Goal: Task Accomplishment & Management: Use online tool/utility

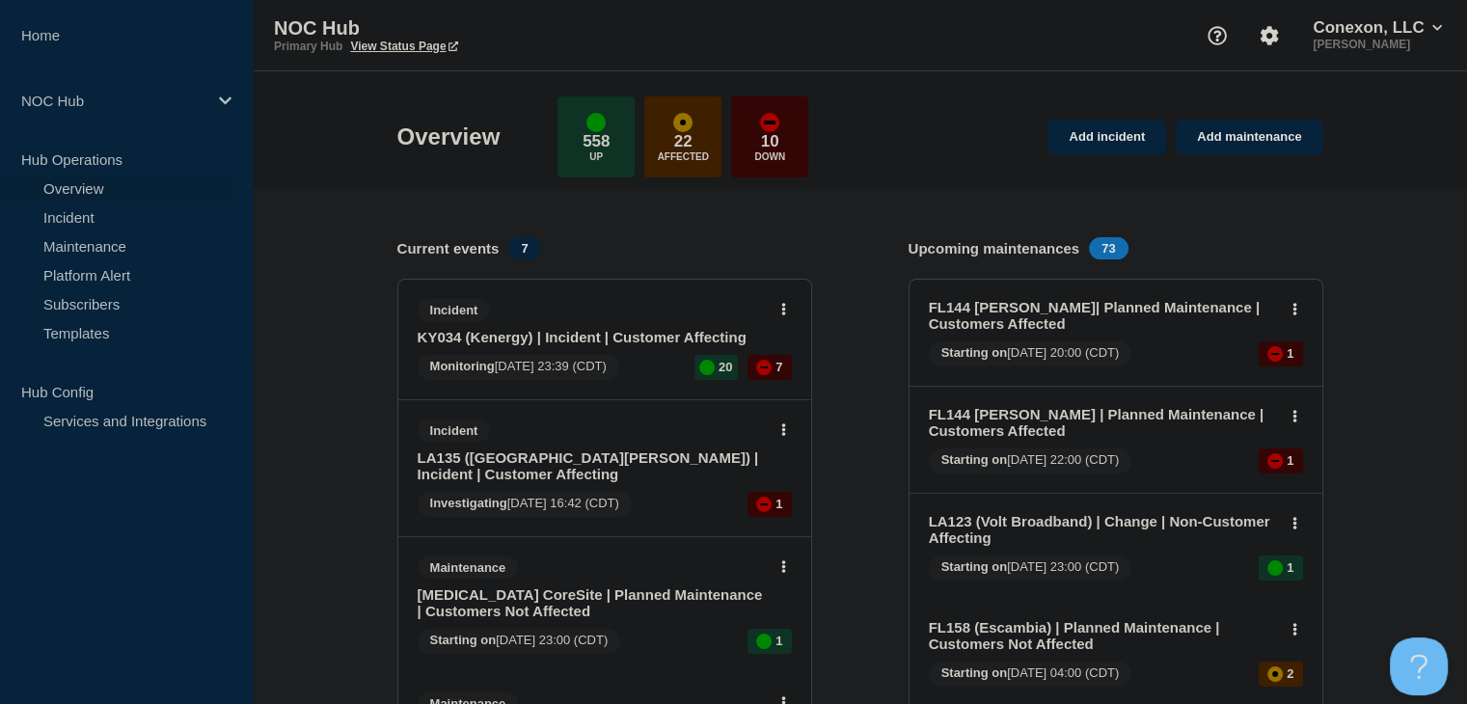
click at [561, 334] on link "KY034 (Kenergy) | Incident | Customer Affecting" at bounding box center [592, 337] width 348 height 16
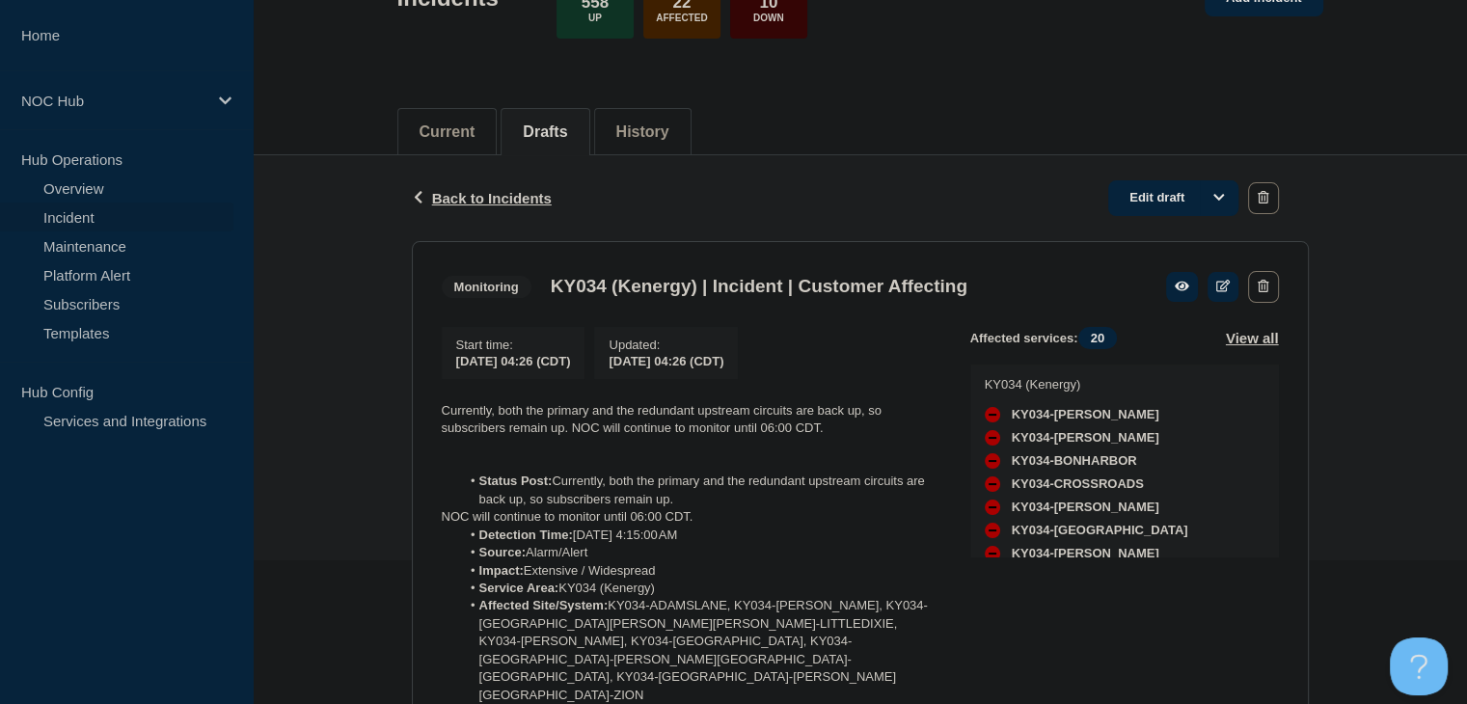
scroll to position [289, 0]
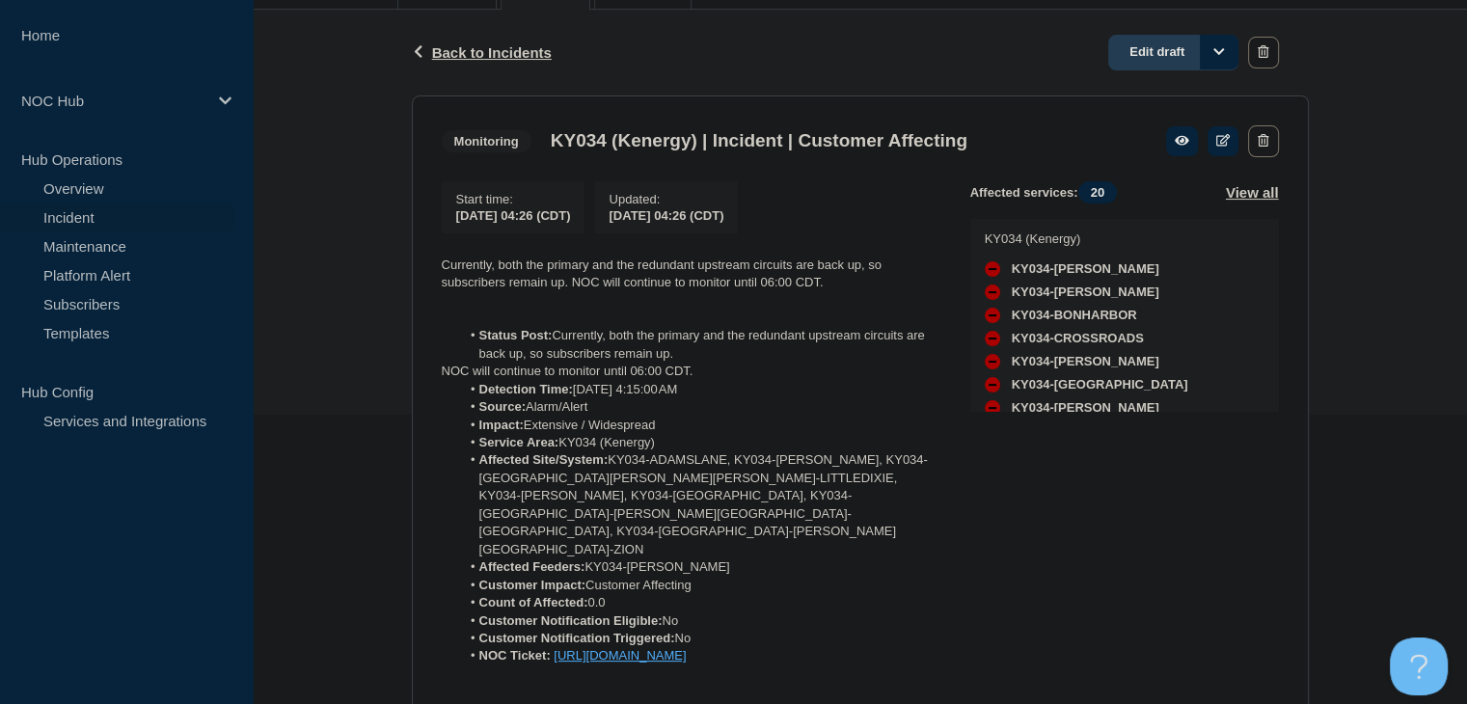
click at [1176, 60] on link "Edit draft" at bounding box center [1173, 53] width 130 height 36
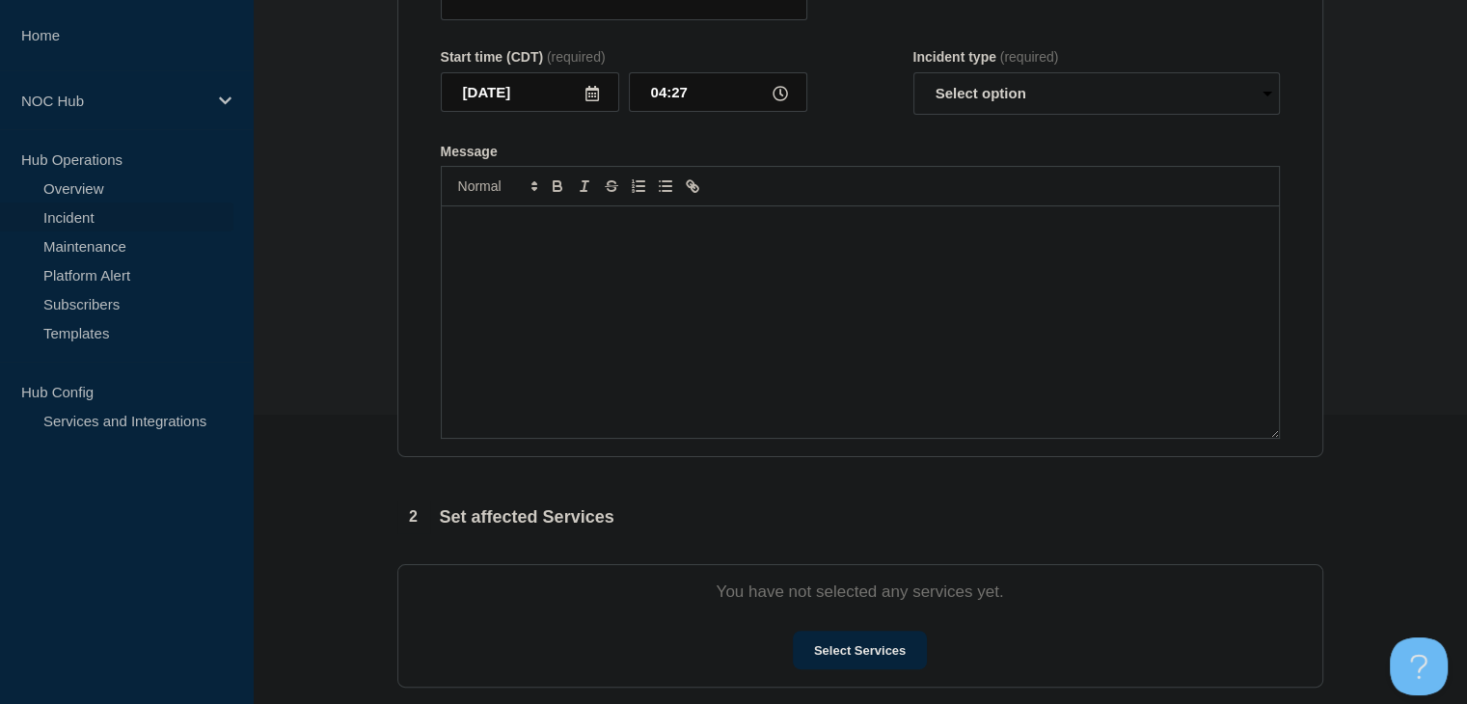
type input "KY034 (Kenergy) | Incident | Customer Affecting"
type input "04:26"
select select "monitoring"
radio input "false"
radio input "true"
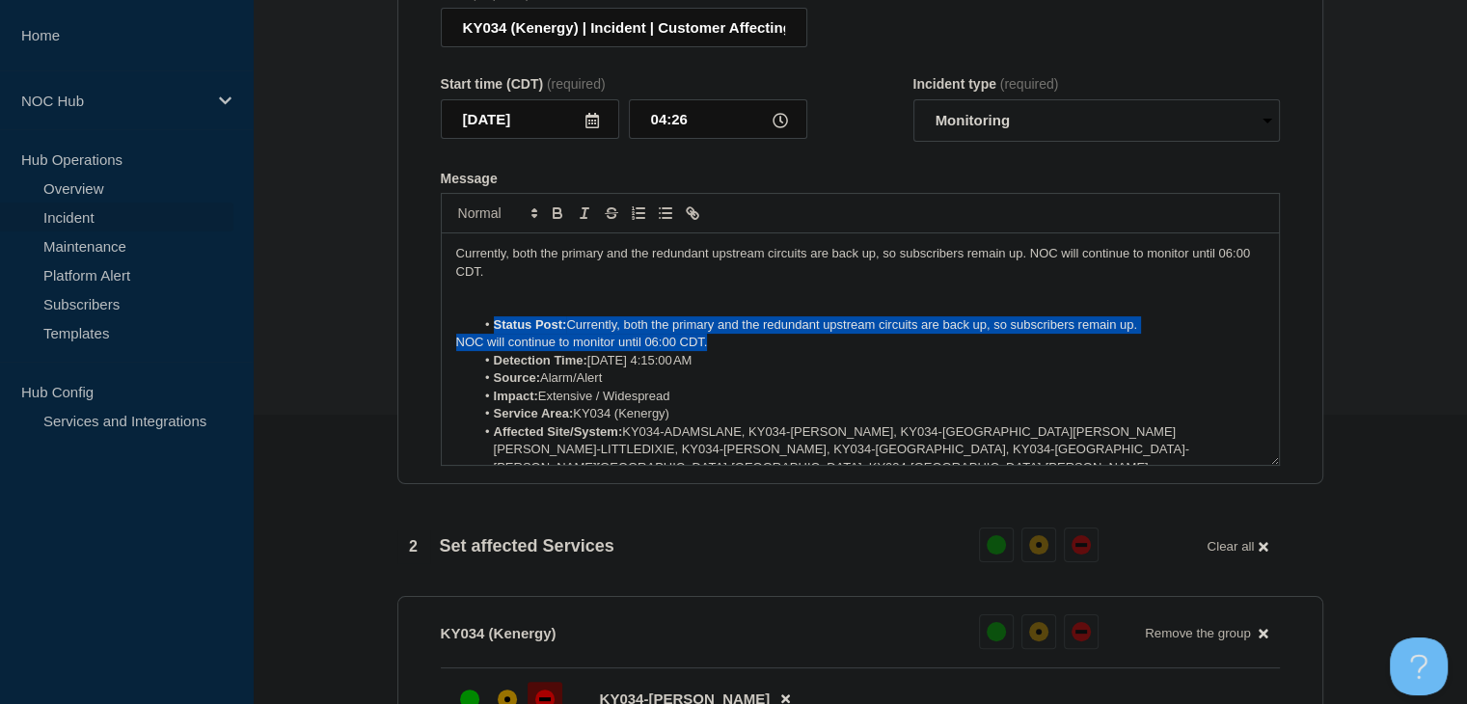
drag, startPoint x: 723, startPoint y: 359, endPoint x: 454, endPoint y: 340, distance: 269.7
click at [454, 340] on div "Currently, both the primary and the redundant upstream circuits are back up, so…" at bounding box center [860, 348] width 837 height 231
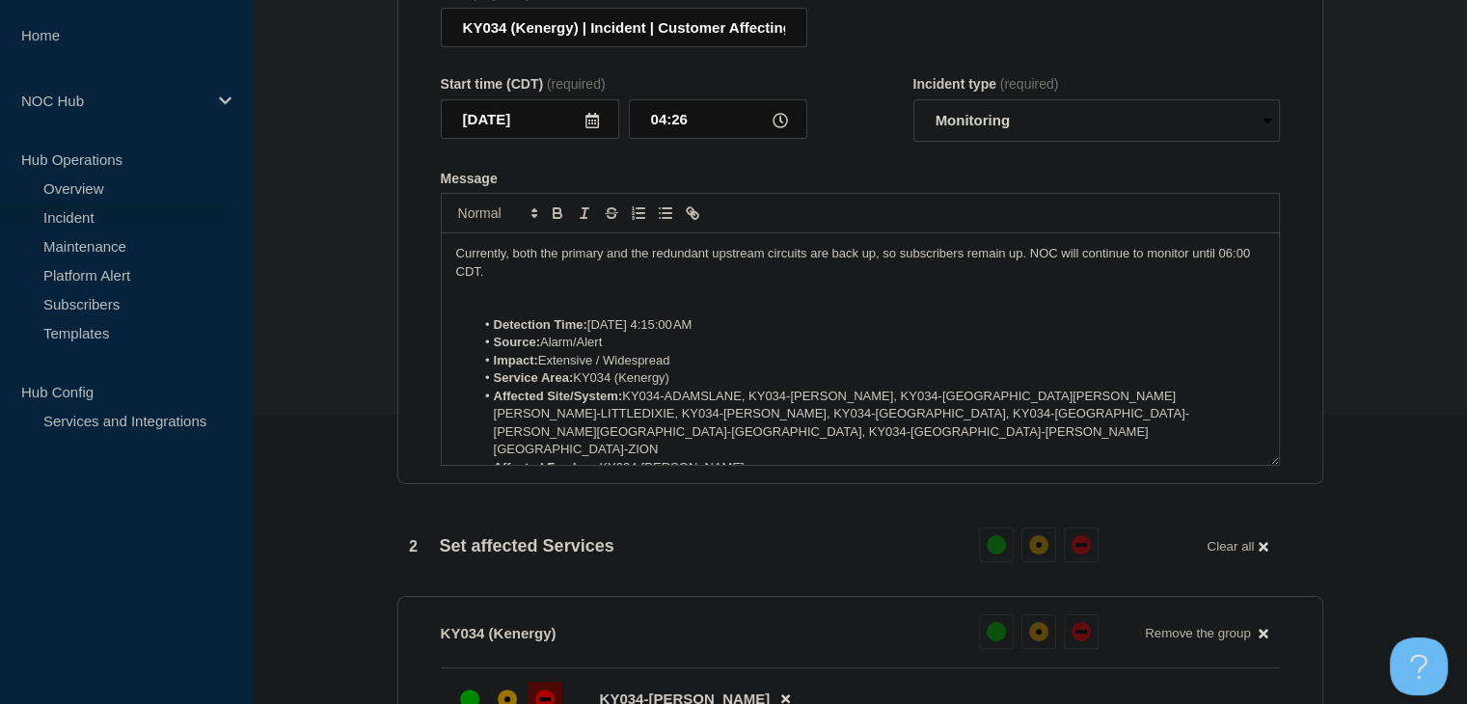
click at [1032, 257] on p "Currently, both the primary and the redundant upstream circuits are back up, so…" at bounding box center [860, 263] width 808 height 36
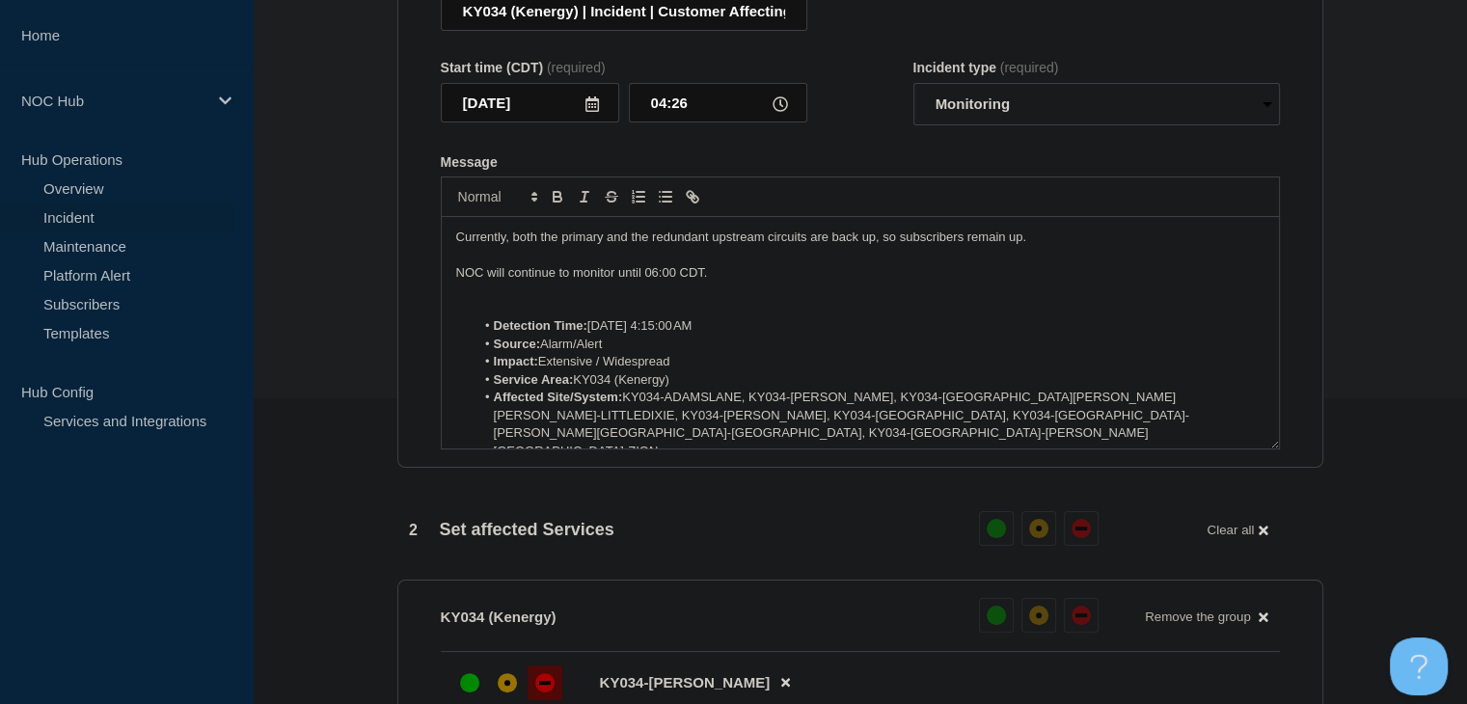
scroll to position [868, 0]
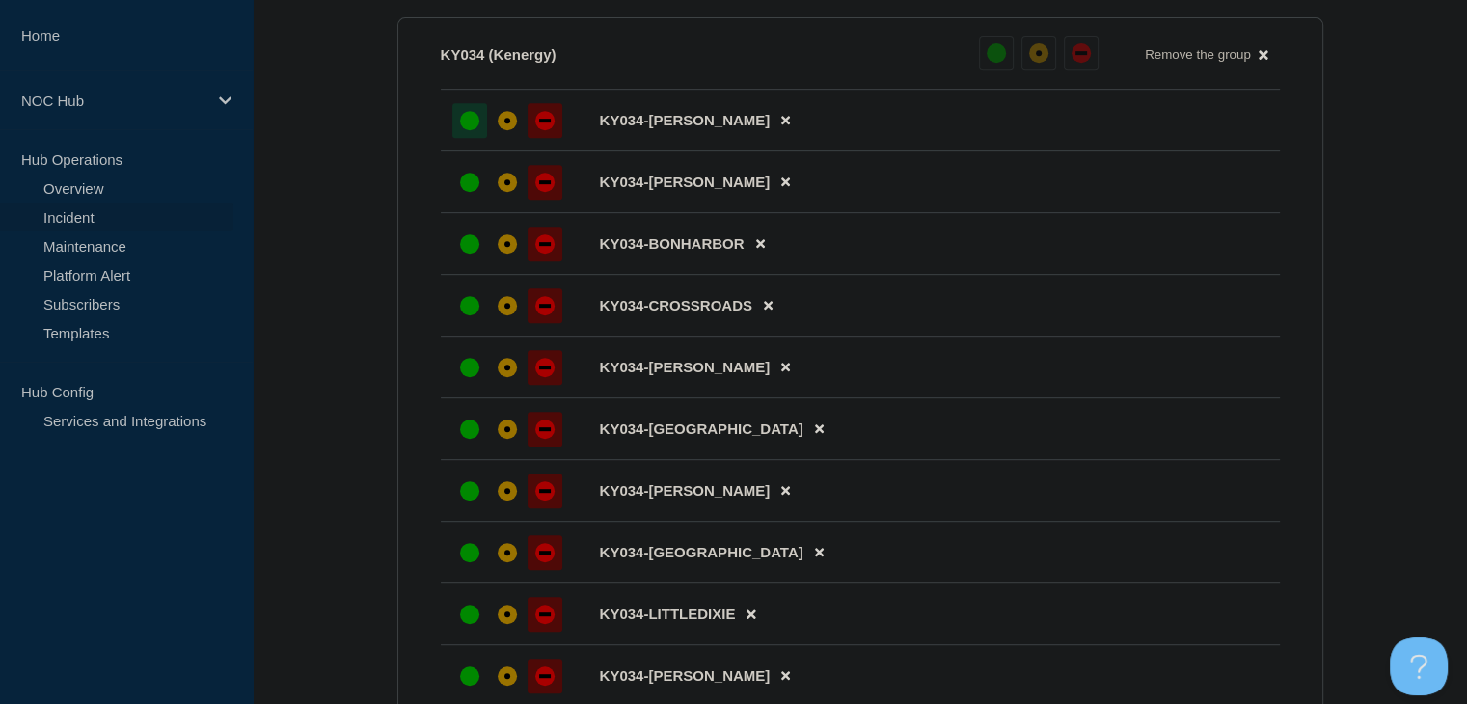
click at [471, 130] on div "up" at bounding box center [469, 120] width 19 height 19
click at [468, 213] on li "KY034-BEDA" at bounding box center [860, 182] width 839 height 62
click at [460, 192] on div "up" at bounding box center [469, 182] width 19 height 19
click at [462, 254] on div "up" at bounding box center [469, 243] width 19 height 19
click at [463, 315] on div "up" at bounding box center [469, 305] width 19 height 19
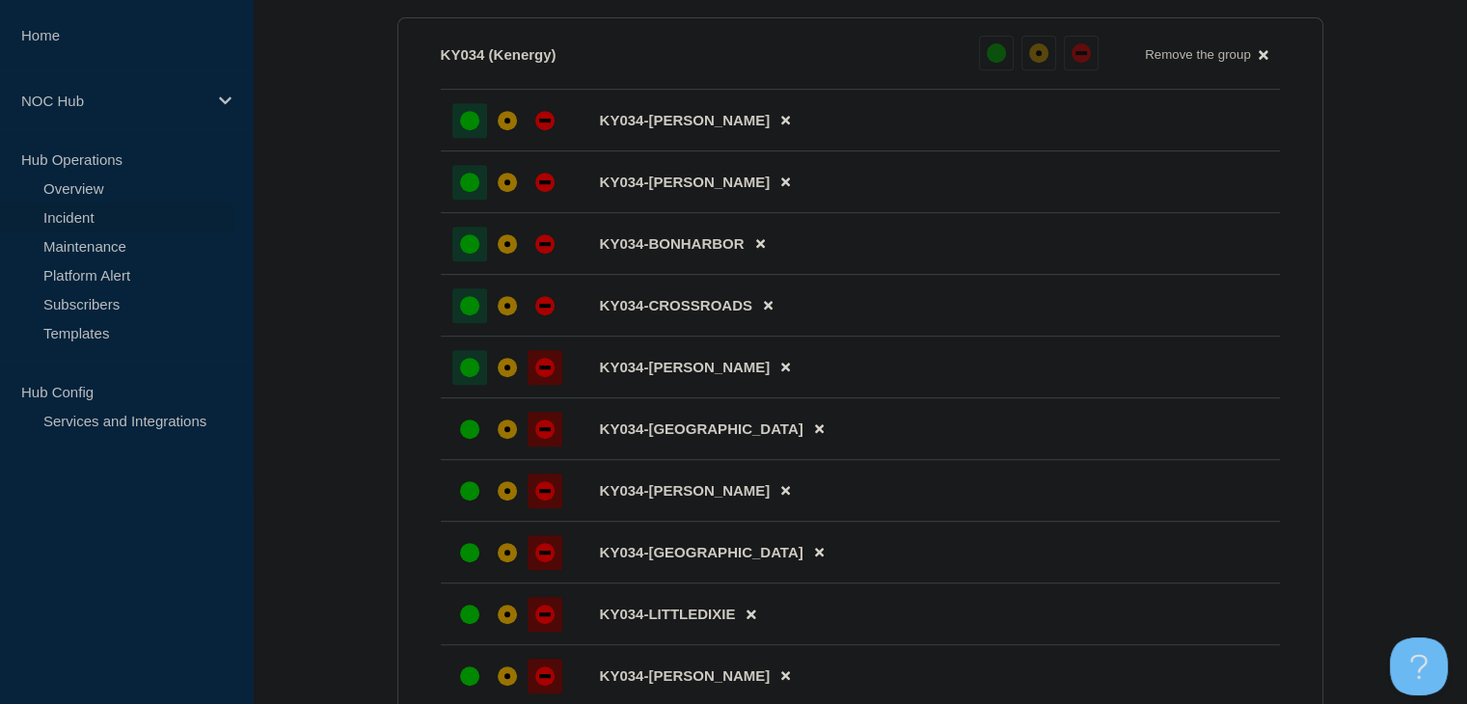
click at [463, 377] on div "up" at bounding box center [469, 367] width 19 height 19
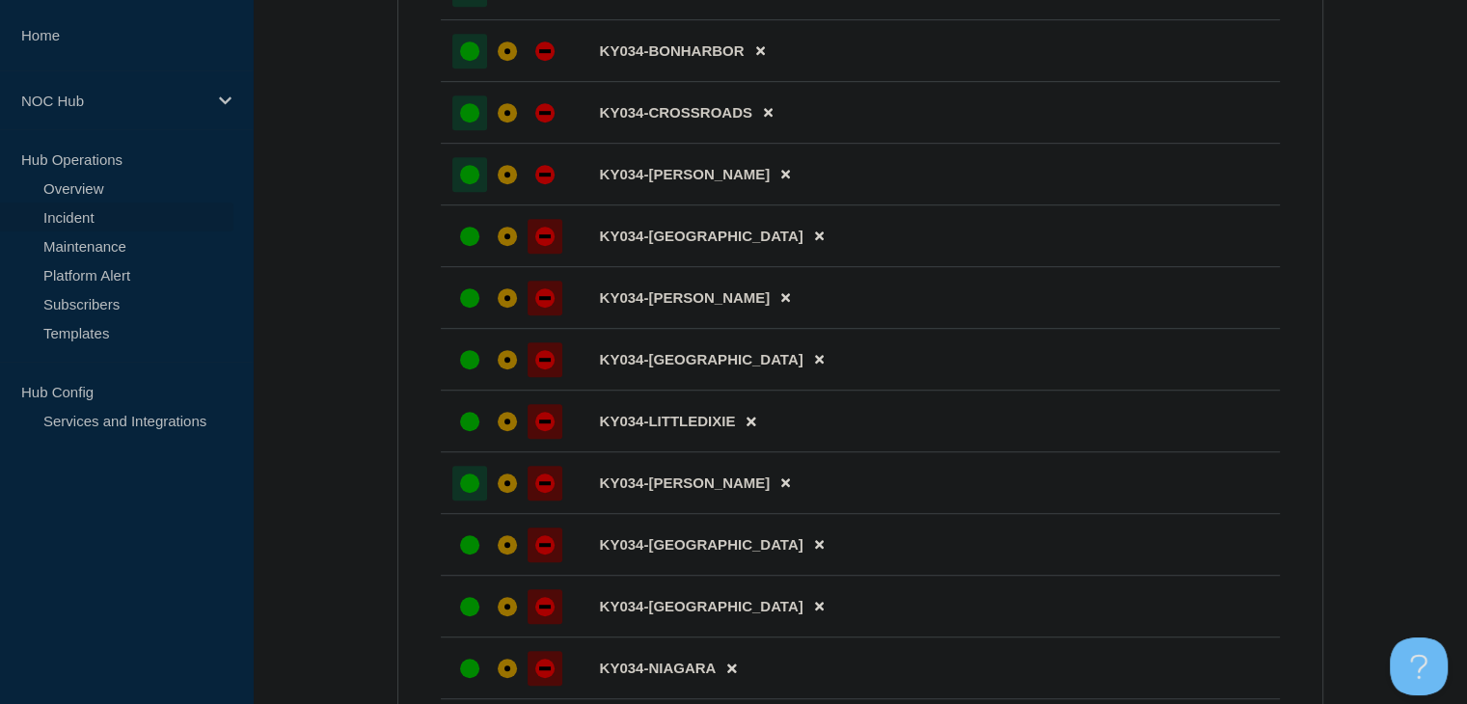
click at [462, 493] on div "up" at bounding box center [469, 482] width 19 height 19
click at [474, 431] on div "up" at bounding box center [469, 421] width 19 height 19
click at [471, 369] on div "up" at bounding box center [469, 359] width 19 height 19
click at [471, 308] on div "up" at bounding box center [469, 297] width 19 height 19
click at [471, 241] on div at bounding box center [469, 236] width 35 height 35
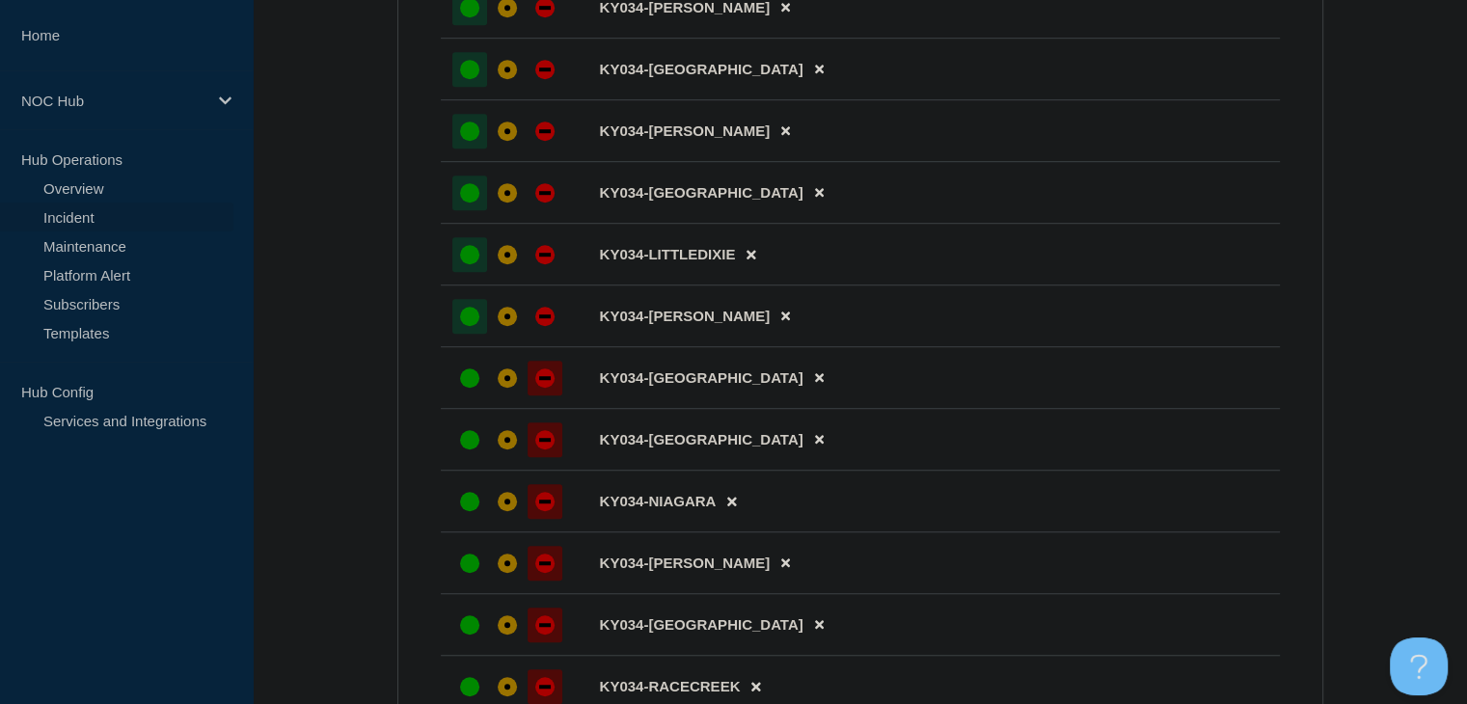
scroll to position [1350, 0]
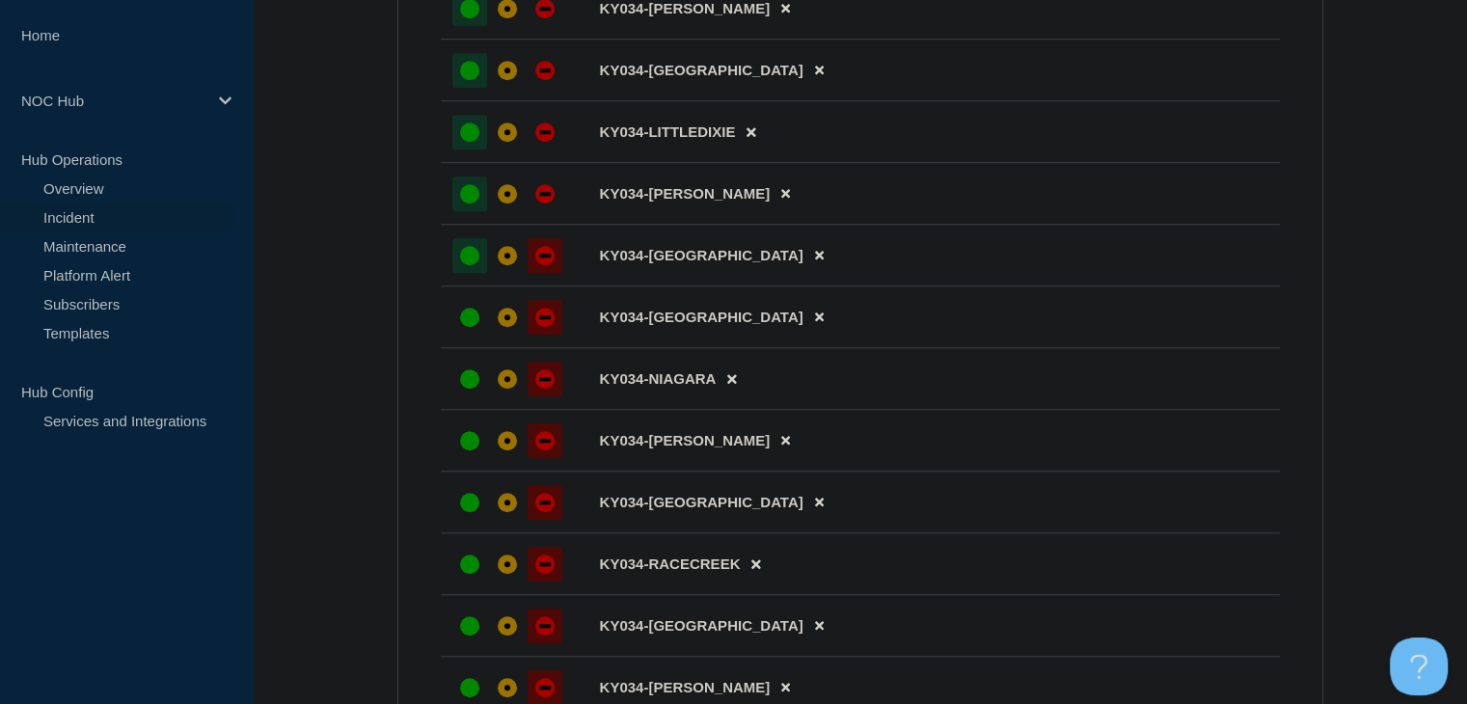
click at [468, 265] on div "up" at bounding box center [469, 255] width 19 height 19
click at [465, 335] on div at bounding box center [469, 317] width 35 height 35
click at [468, 410] on li "KY034-NIAGARA" at bounding box center [860, 379] width 839 height 62
click at [473, 472] on li "KY034-PHILPOT" at bounding box center [860, 441] width 839 height 62
click at [473, 450] on div "up" at bounding box center [469, 440] width 19 height 19
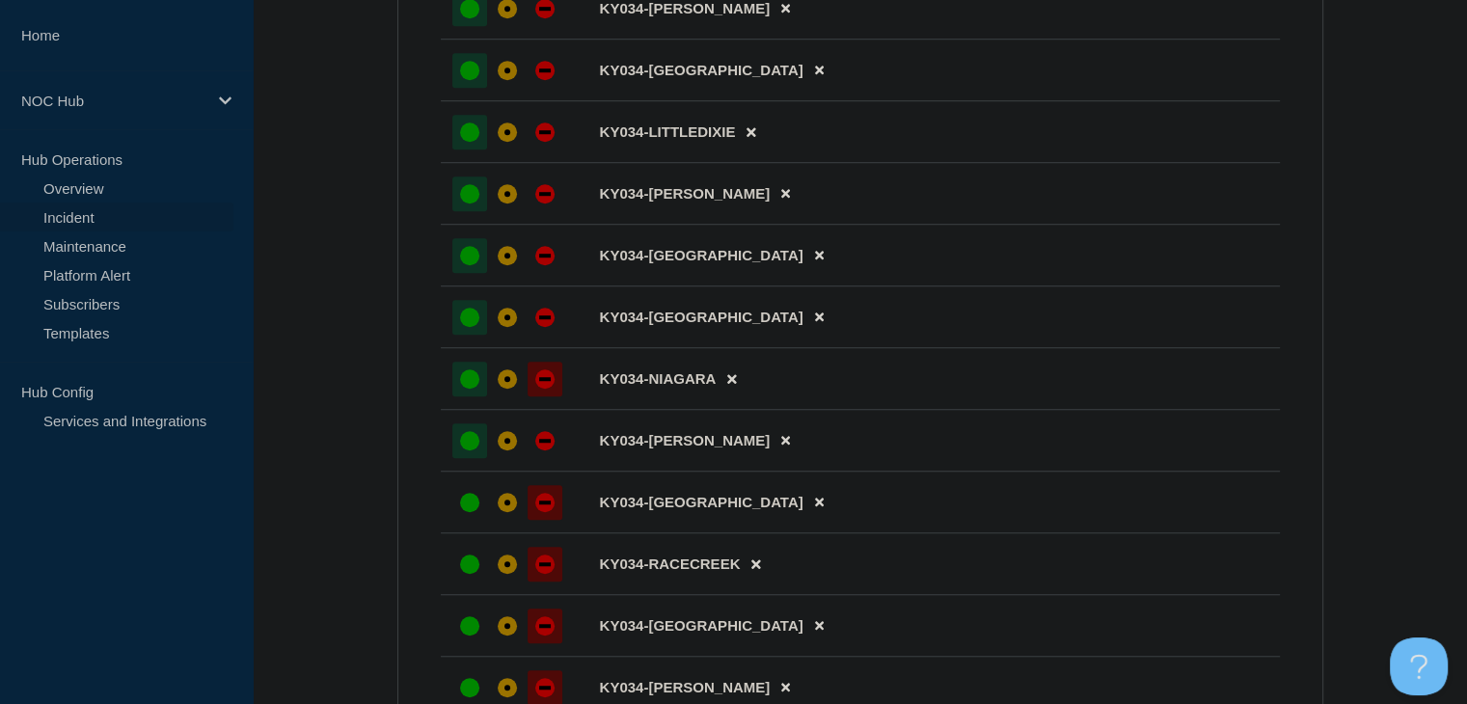
click at [469, 396] on div at bounding box center [469, 379] width 35 height 35
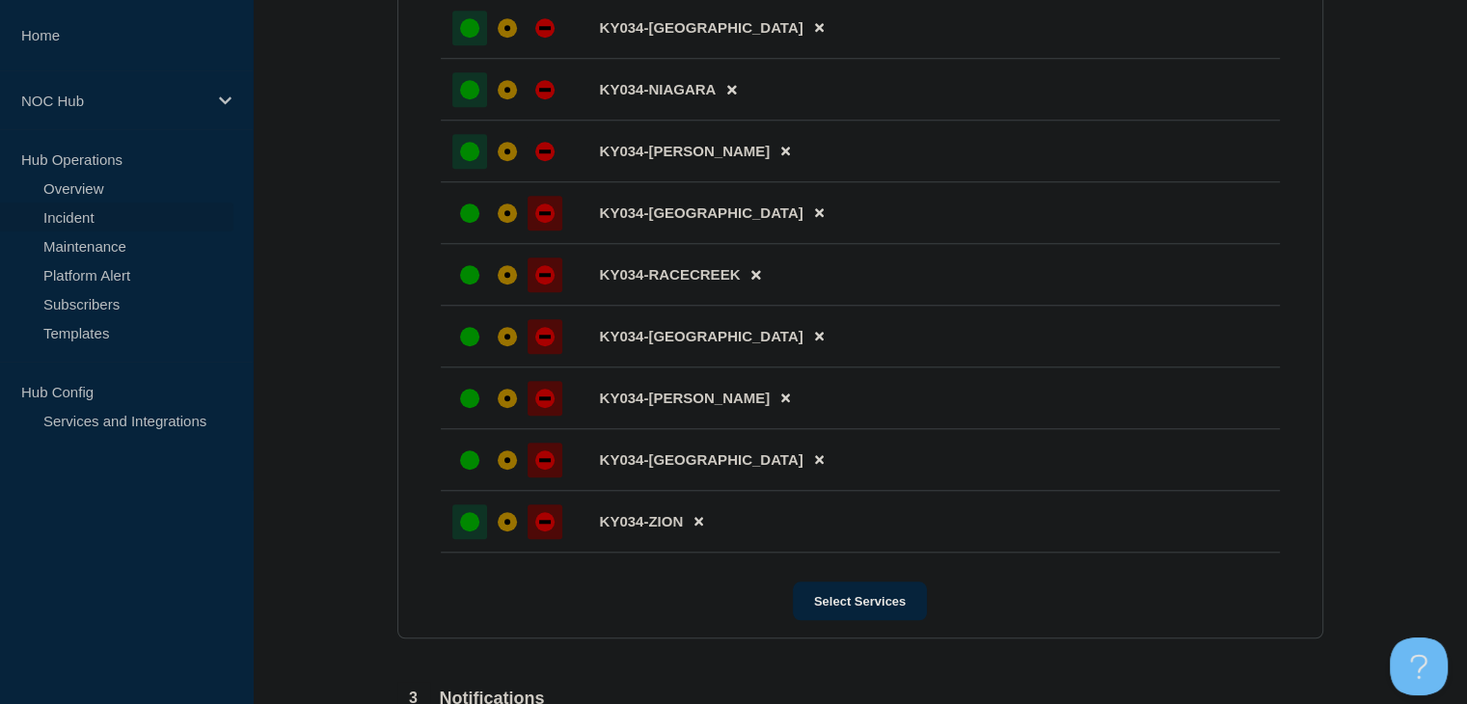
click at [471, 531] on div "up" at bounding box center [469, 521] width 19 height 19
click at [468, 477] on div at bounding box center [469, 460] width 35 height 35
click at [468, 408] on div "up" at bounding box center [469, 398] width 19 height 19
click at [469, 354] on div at bounding box center [469, 336] width 35 height 35
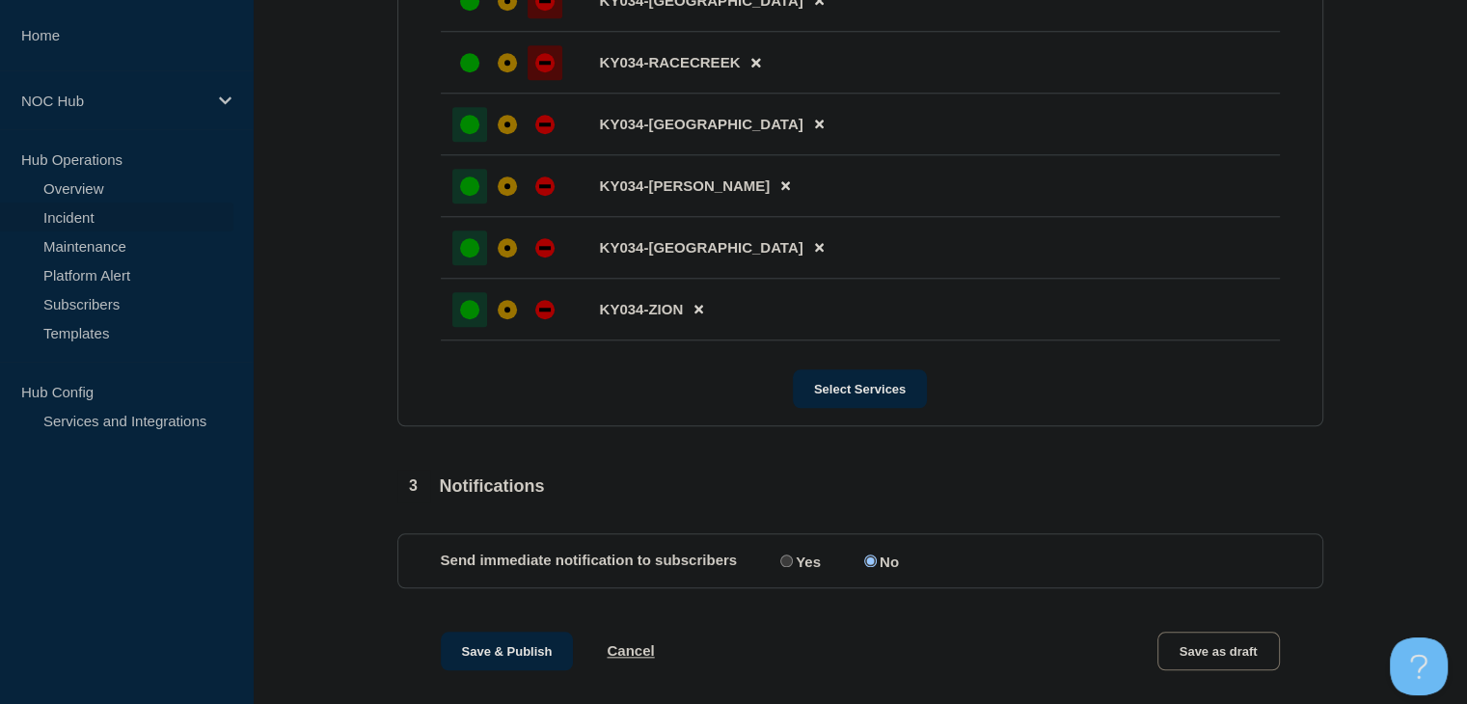
scroll to position [1925, 0]
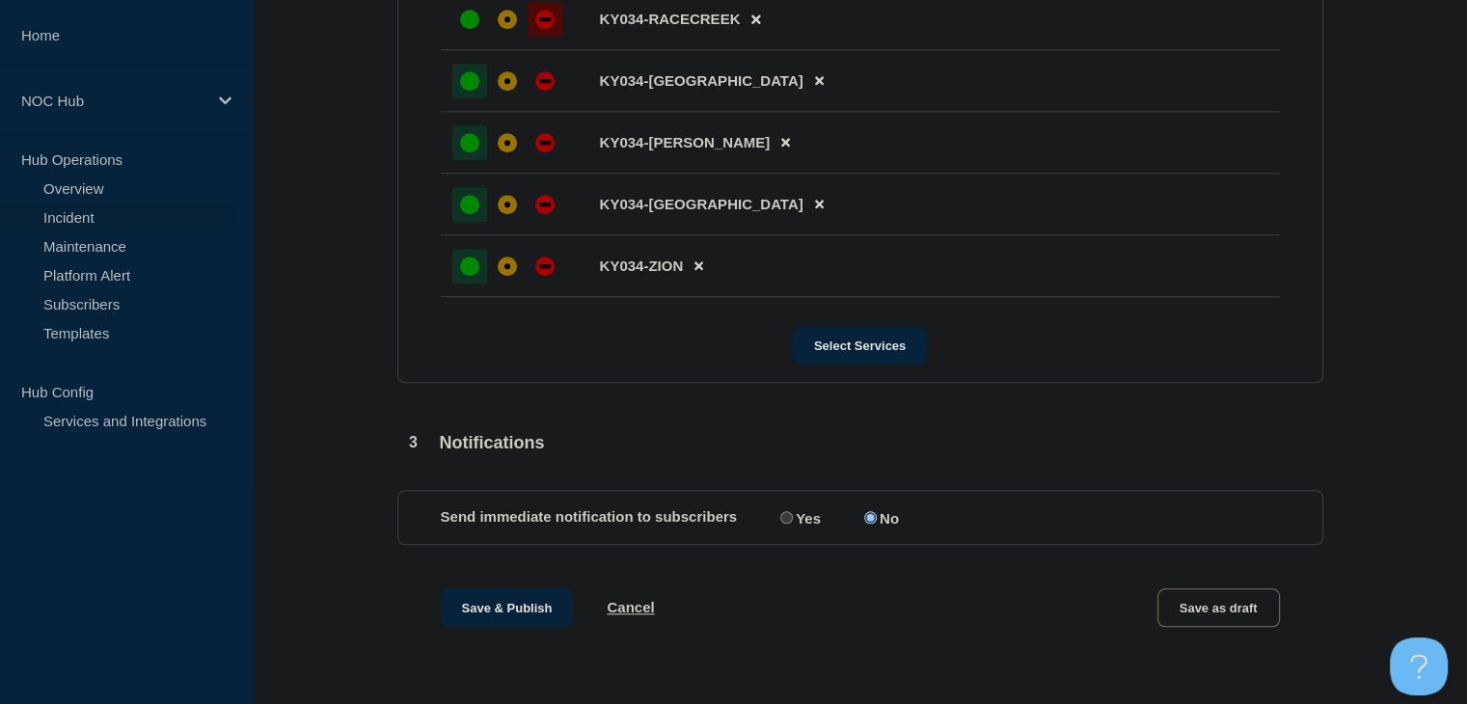
click at [784, 519] on input "Yes" at bounding box center [786, 517] width 13 height 13
radio input "true"
radio input "false"
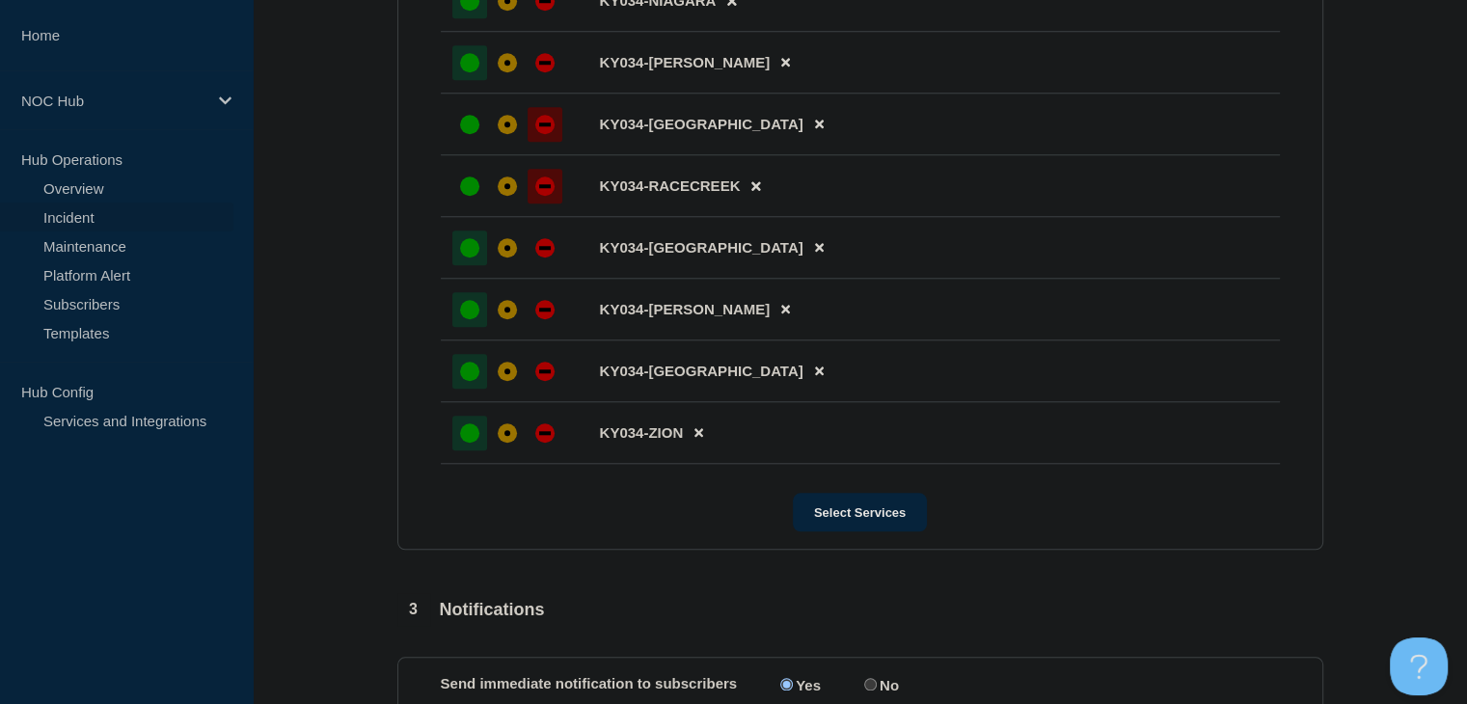
scroll to position [1539, 0]
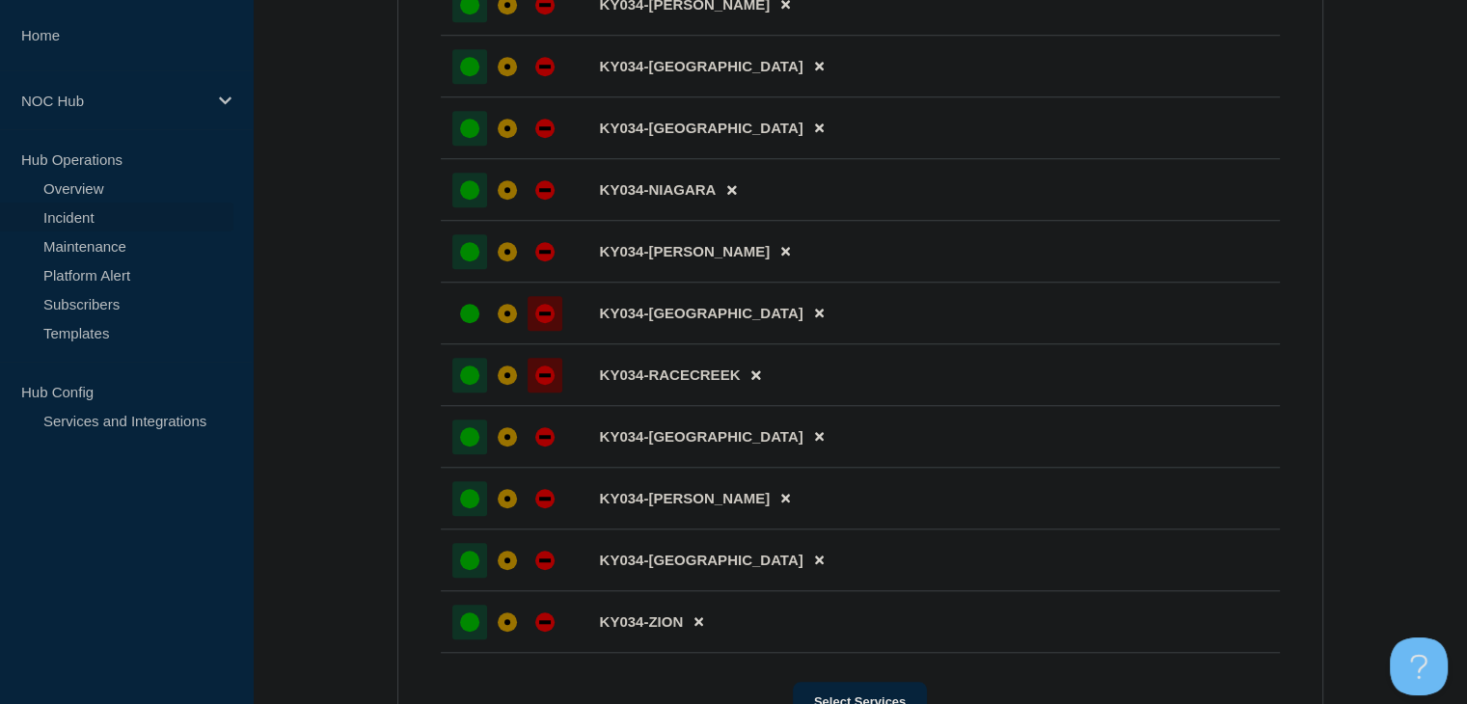
click at [486, 392] on div at bounding box center [469, 375] width 35 height 35
click at [461, 331] on div at bounding box center [469, 313] width 35 height 35
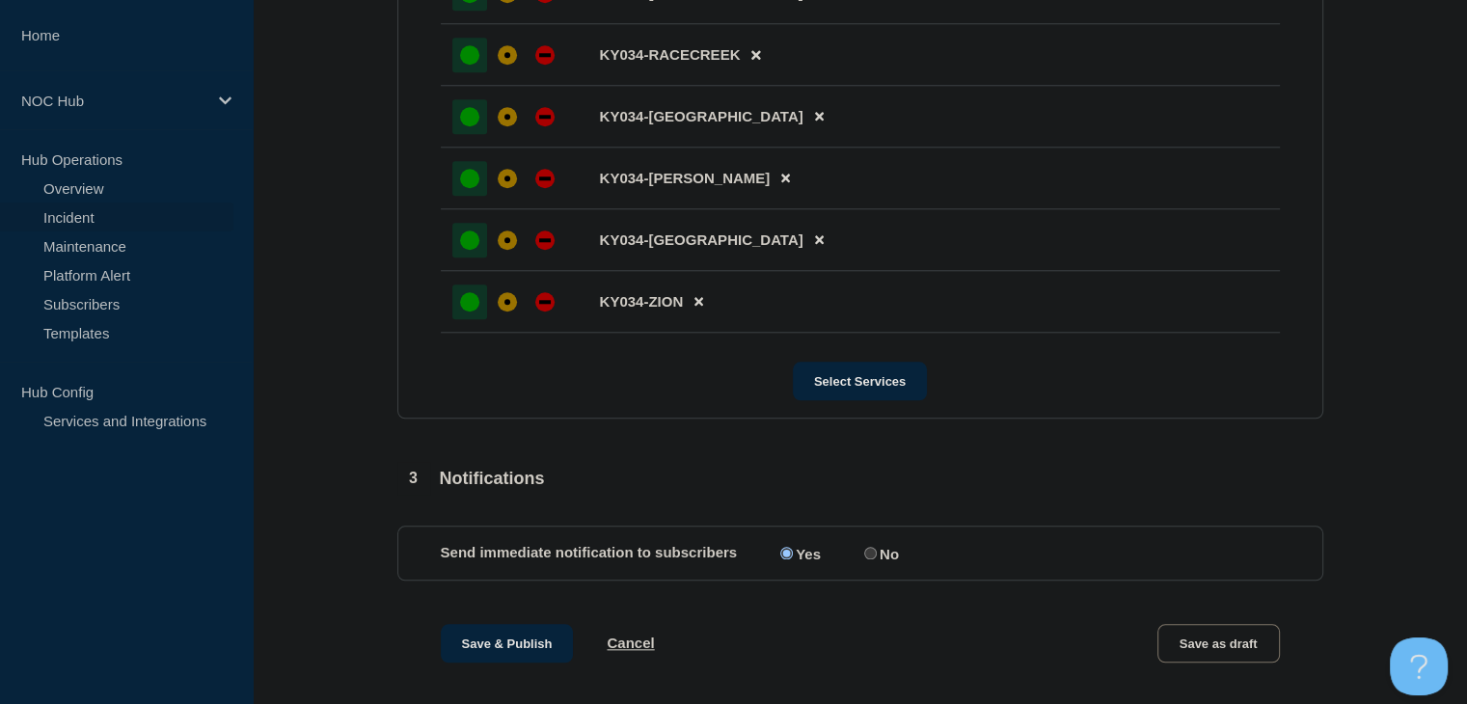
scroll to position [1925, 0]
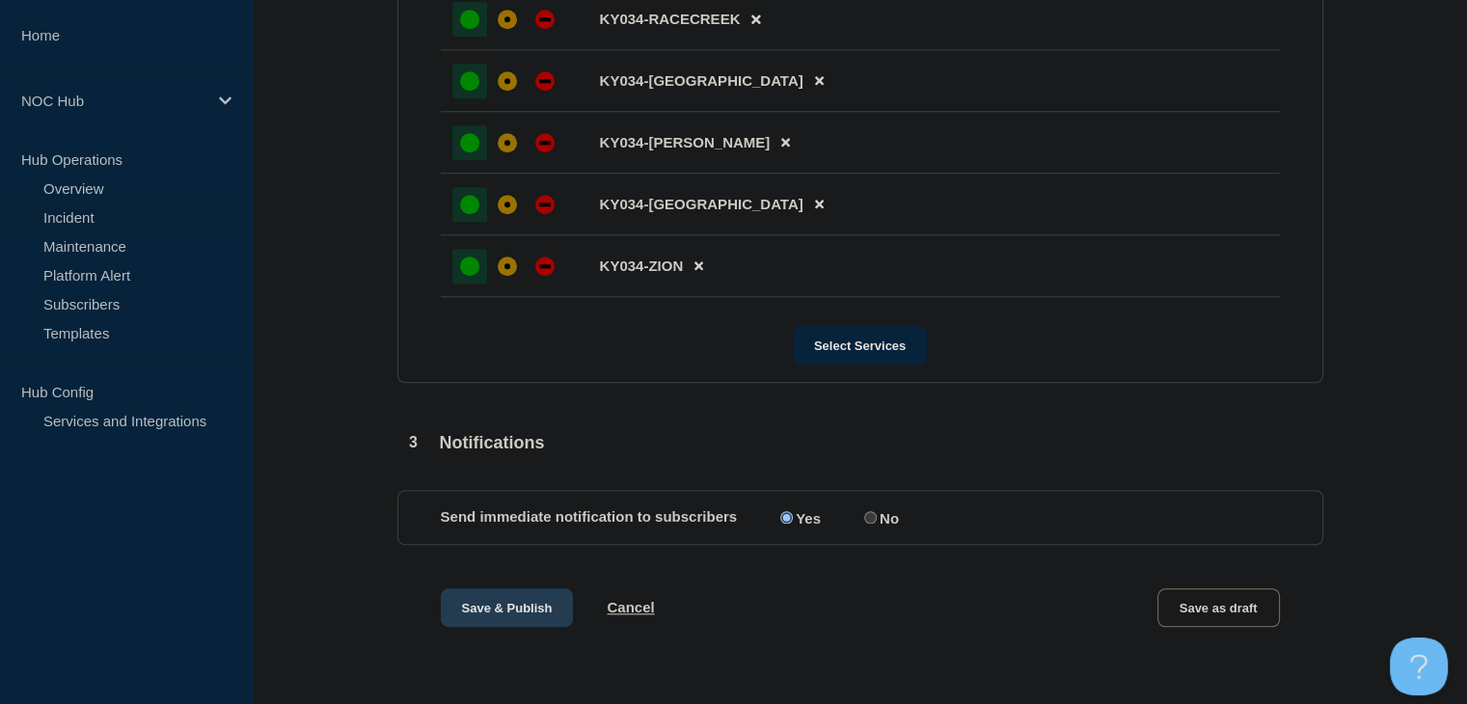
click at [499, 600] on button "Save & Publish" at bounding box center [507, 607] width 133 height 39
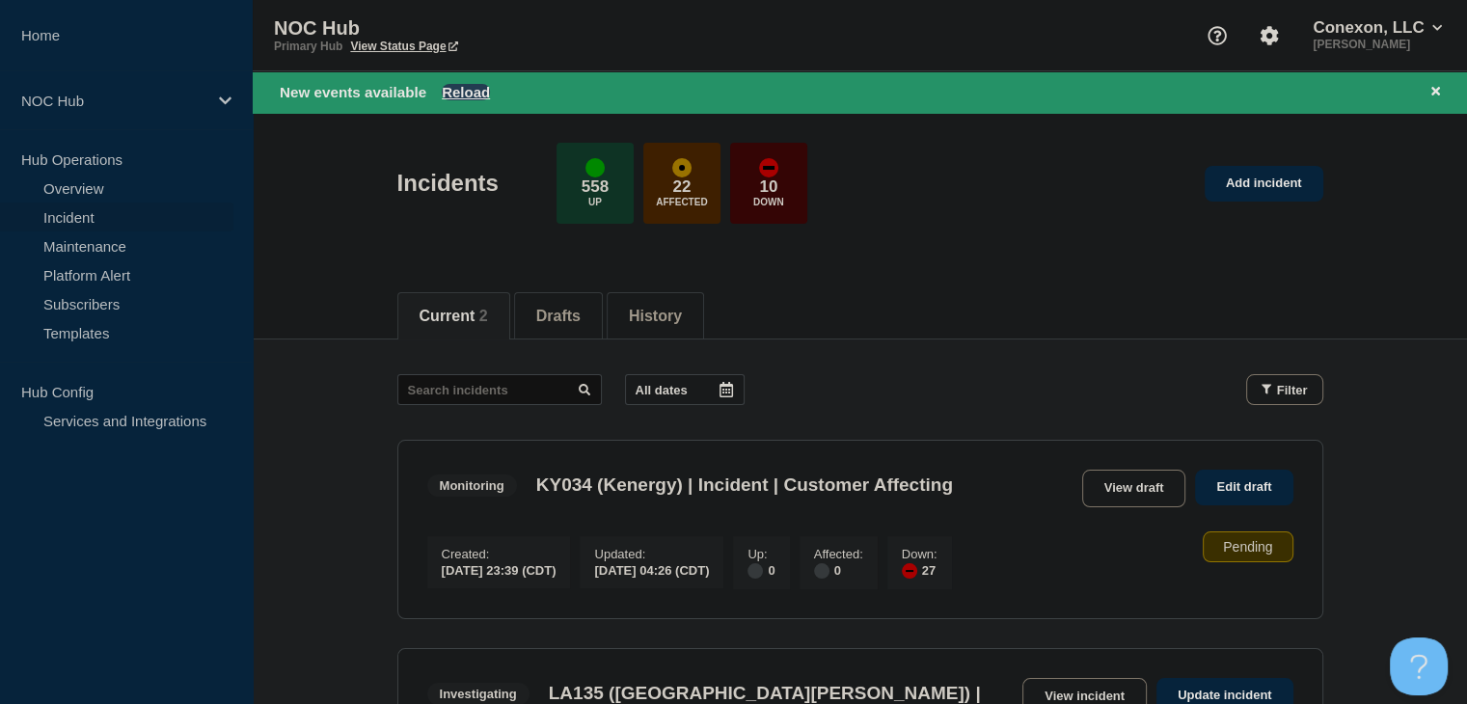
click at [462, 84] on button "Reload" at bounding box center [466, 92] width 48 height 16
